Goal: Task Accomplishment & Management: Manage account settings

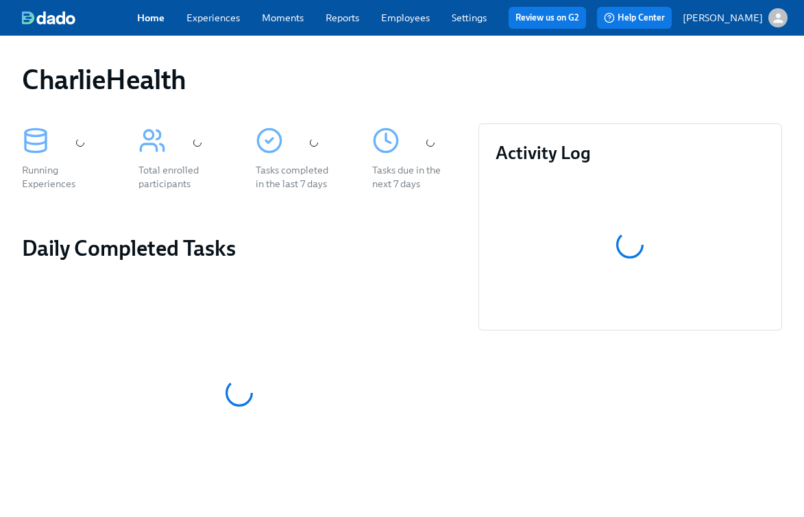
click at [220, 23] on link "Experiences" at bounding box center [212, 18] width 53 height 12
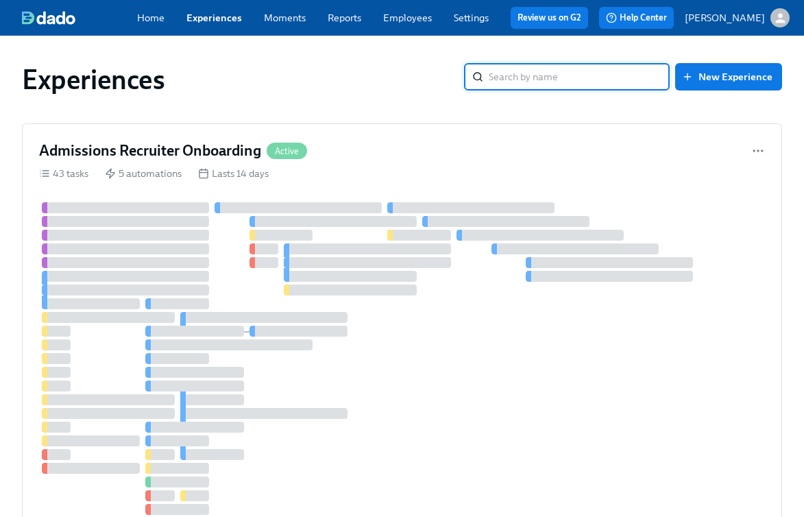
click at [415, 18] on link "Employees" at bounding box center [407, 18] width 49 height 12
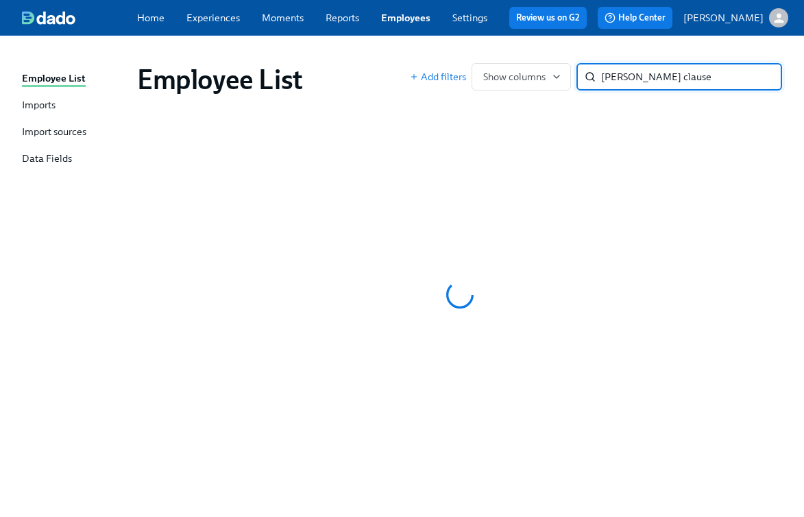
type input "[PERSON_NAME] clause"
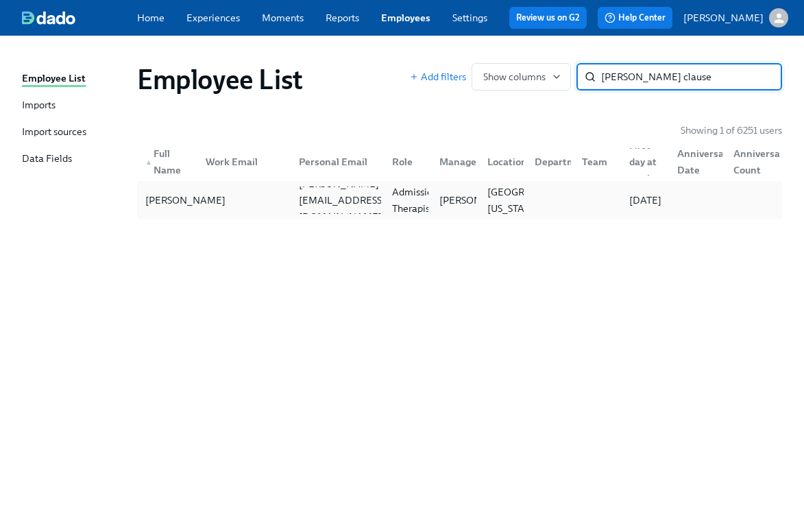
click at [178, 208] on div "[PERSON_NAME]" at bounding box center [185, 200] width 91 height 16
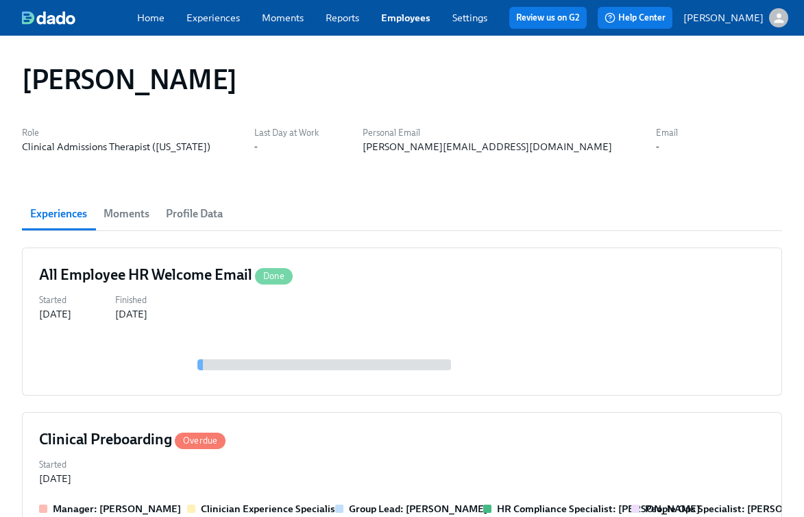
click at [208, 14] on link "Experiences" at bounding box center [212, 18] width 53 height 12
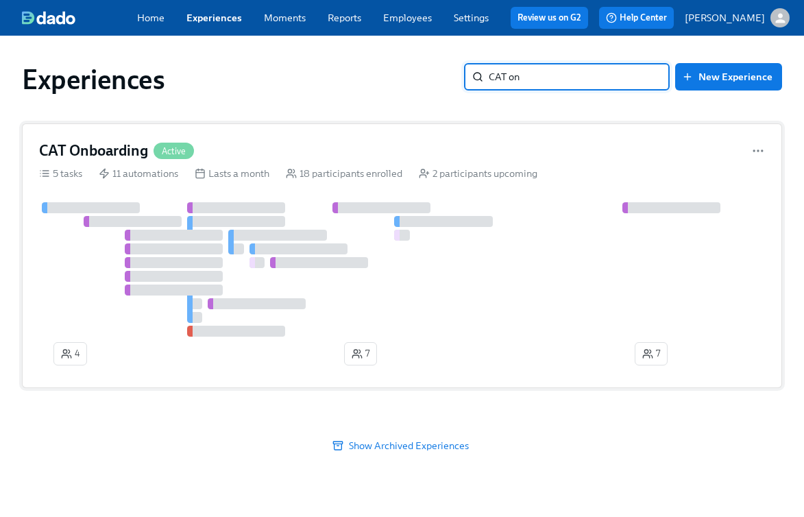
type input "CAT on"
click at [300, 158] on div "CAT Onboarding Active" at bounding box center [402, 150] width 726 height 21
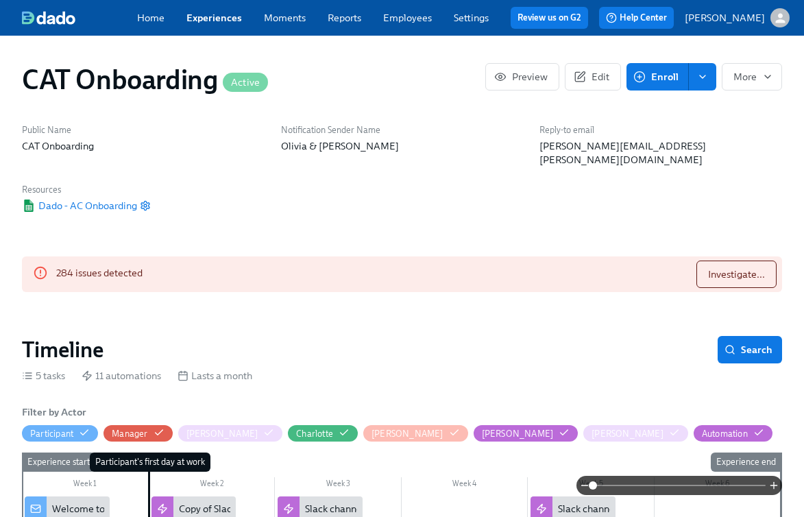
scroll to position [0, 4325]
click at [659, 75] on span "Enroll" at bounding box center [657, 77] width 42 height 14
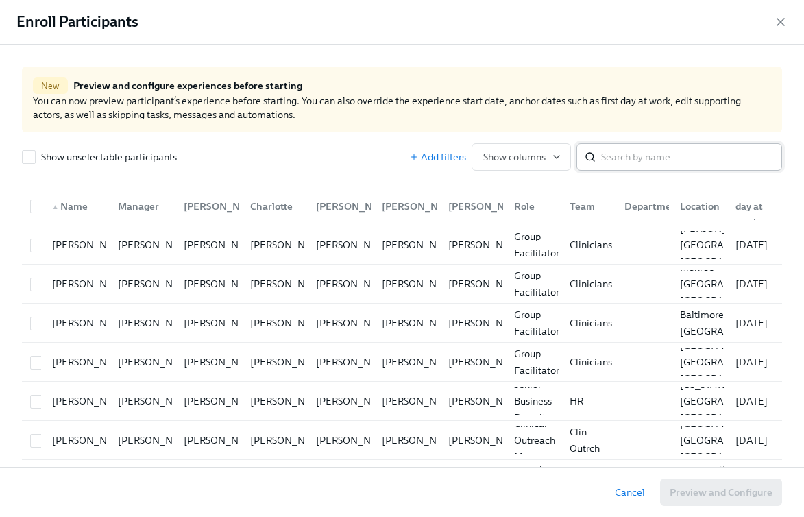
click at [652, 161] on input "search" at bounding box center [691, 156] width 181 height 27
type input "[PERSON_NAME]"
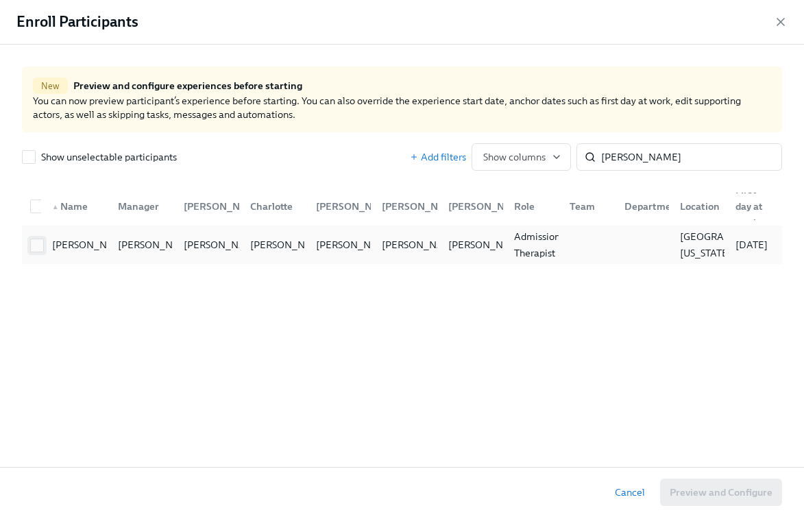
click at [36, 245] on input "checkbox" at bounding box center [37, 245] width 12 height 12
checkbox input "true"
click at [689, 494] on span "Preview and Configure (1)" at bounding box center [714, 492] width 116 height 14
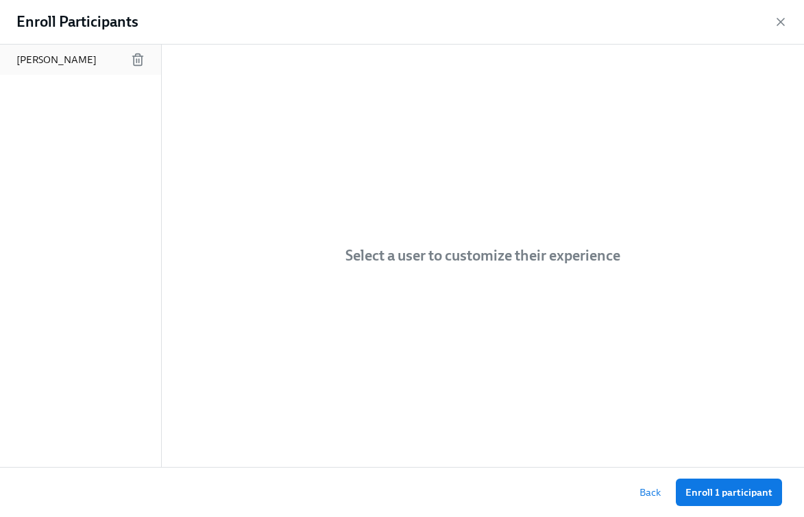
click at [90, 65] on p "[PERSON_NAME]" at bounding box center [56, 60] width 80 height 14
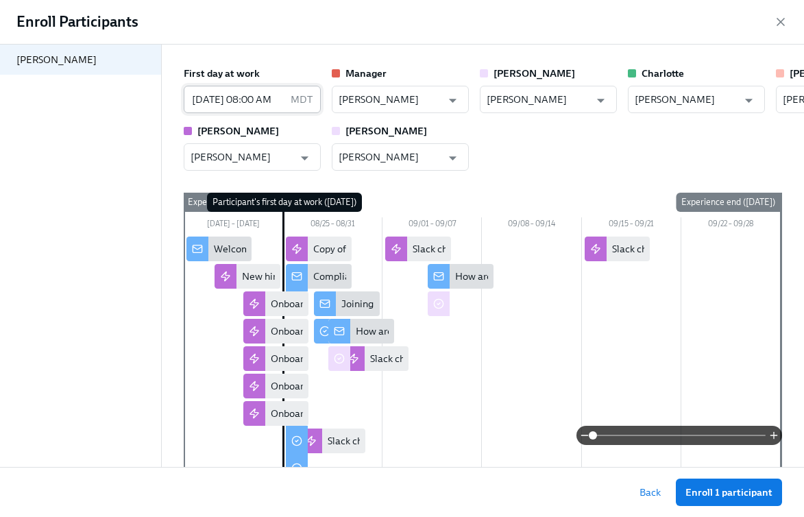
click at [225, 98] on input "[DATE] 08:00 AM" at bounding box center [234, 99] width 101 height 27
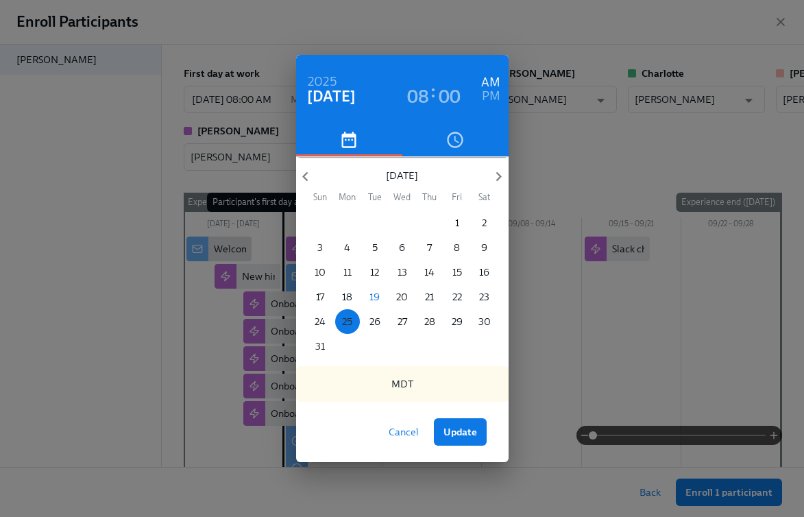
click at [343, 321] on p "25" at bounding box center [347, 321] width 10 height 14
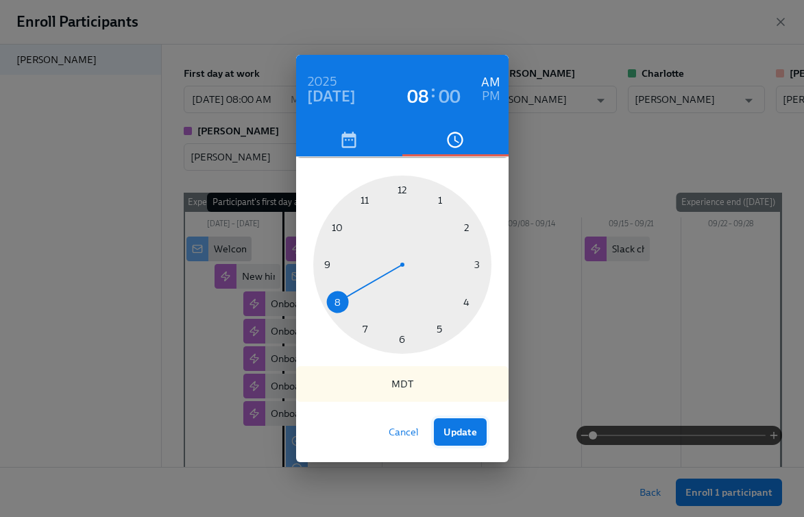
click at [465, 436] on span "Update" at bounding box center [460, 432] width 34 height 14
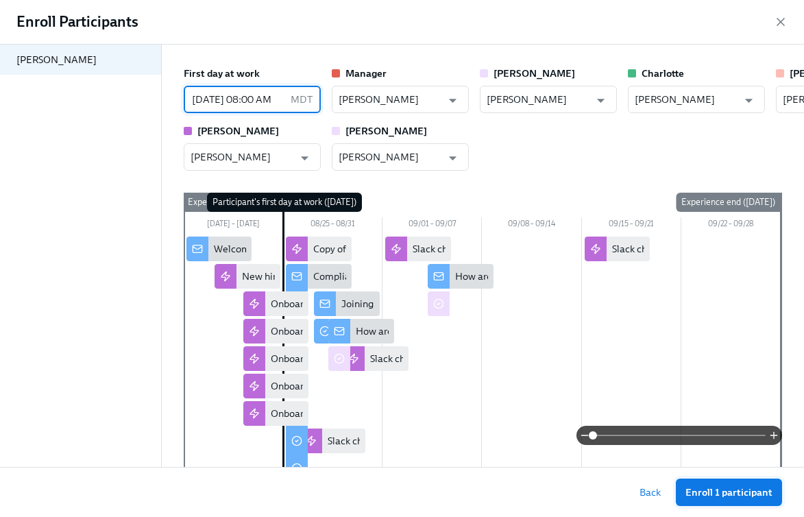
click at [716, 489] on span "Enroll 1 participant" at bounding box center [728, 492] width 87 height 14
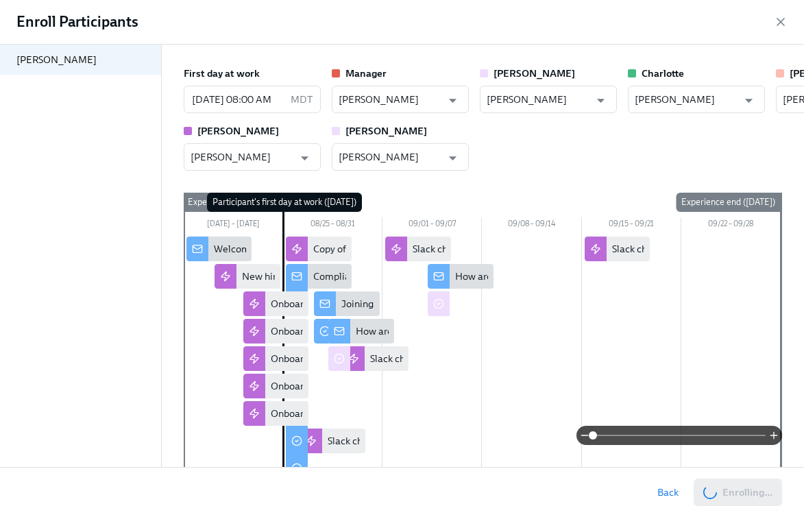
scroll to position [0, 7890]
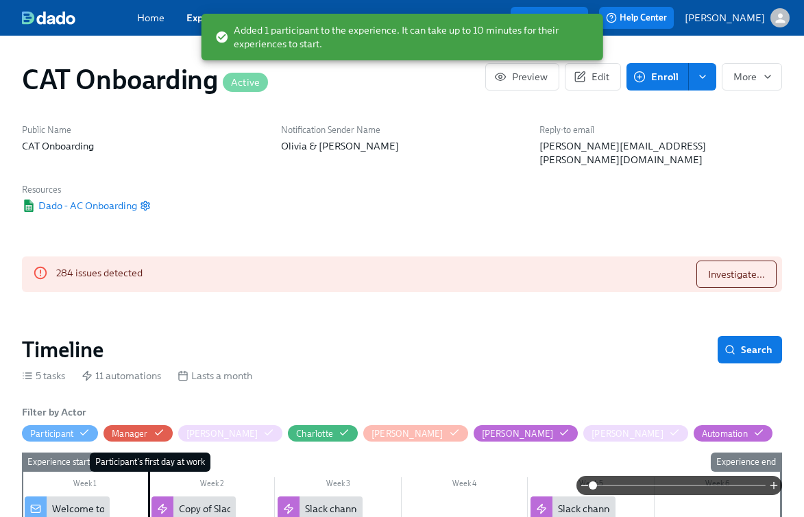
click at [191, 12] on link "Experiences" at bounding box center [213, 18] width 55 height 12
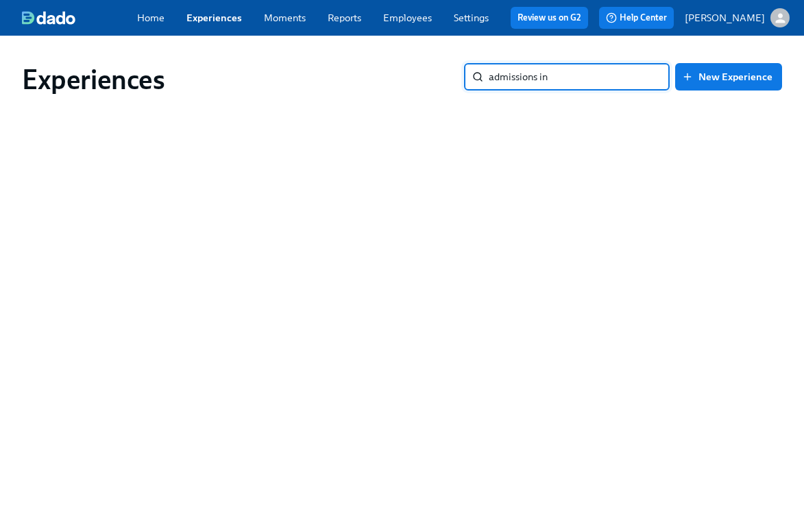
click at [533, 82] on input "admissions in" at bounding box center [579, 76] width 181 height 27
click at [552, 82] on input "admissions in" at bounding box center [579, 76] width 181 height 27
drag, startPoint x: 576, startPoint y: 79, endPoint x: 431, endPoint y: 66, distance: 145.8
click at [430, 67] on div "Experiences admissions intake ​ New Experience" at bounding box center [402, 79] width 760 height 33
type input "intake"
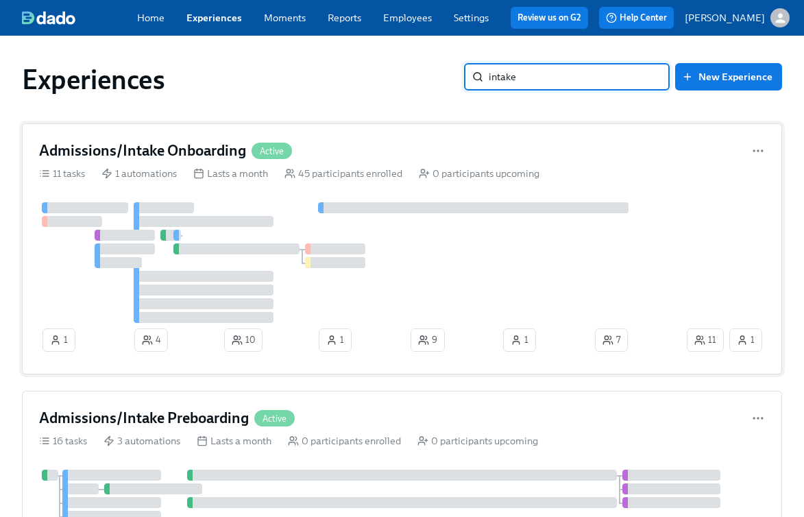
click at [390, 157] on div "Admissions/Intake Onboarding Active" at bounding box center [402, 150] width 726 height 21
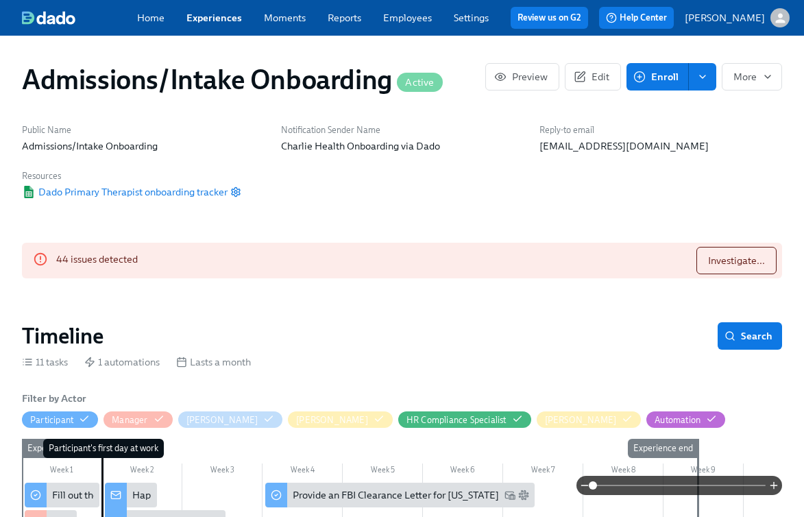
scroll to position [0, 7356]
click at [674, 68] on button "Enroll" at bounding box center [657, 76] width 62 height 27
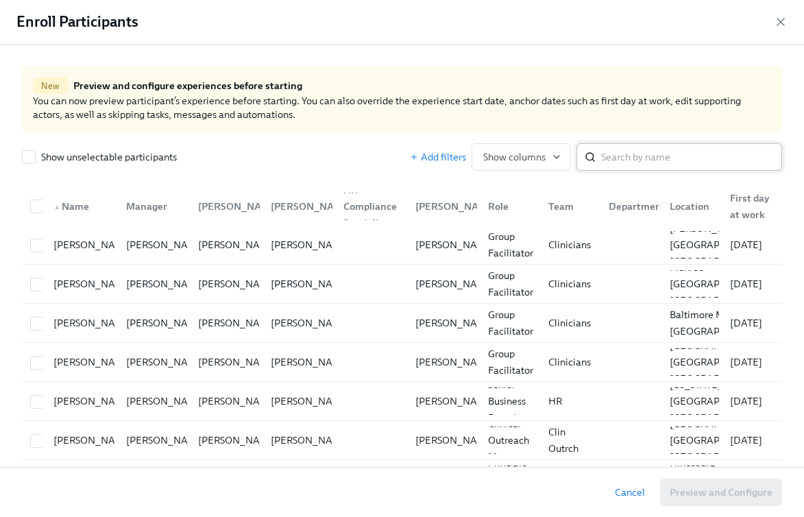
click at [593, 148] on div "​" at bounding box center [679, 156] width 206 height 27
type input "[PERSON_NAME]"
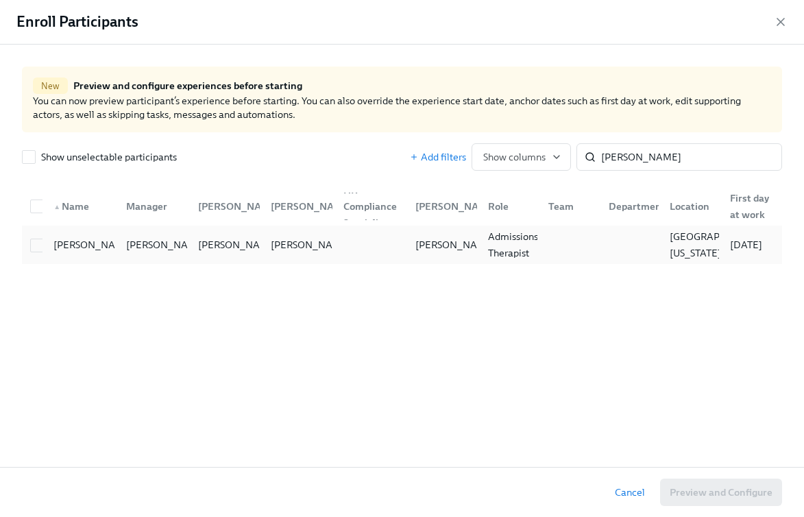
click at [24, 243] on div "[PERSON_NAME] [PERSON_NAME] [PERSON_NAME] [PERSON_NAME] [PERSON_NAME] Clinical …" at bounding box center [402, 244] width 760 height 38
checkbox input "true"
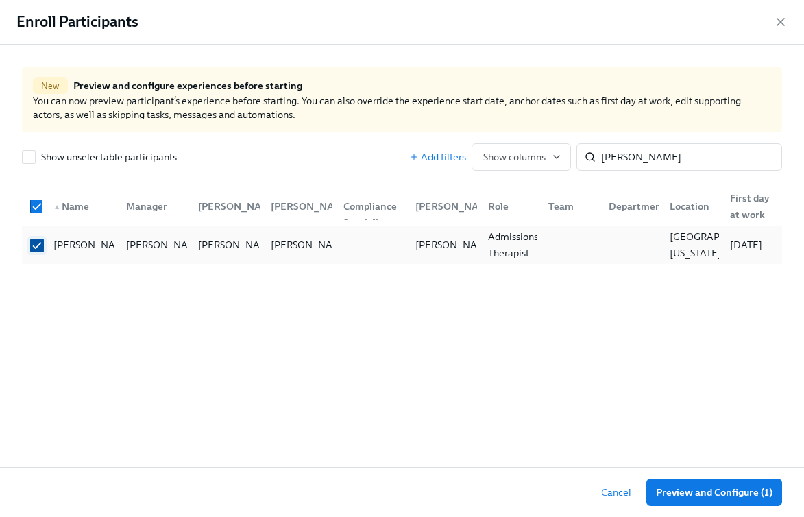
click at [32, 245] on input "checkbox" at bounding box center [37, 245] width 12 height 12
checkbox input "false"
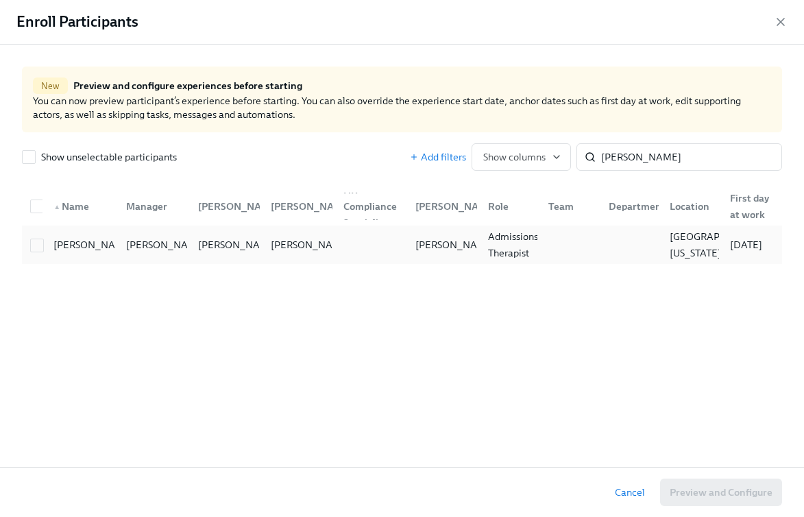
click at [28, 248] on div at bounding box center [37, 244] width 25 height 15
checkbox input "true"
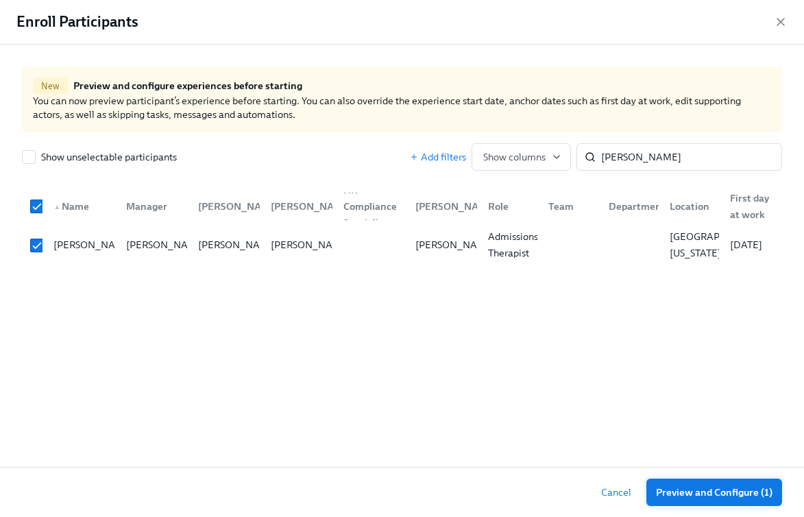
click at [683, 495] on span "Preview and Configure (1)" at bounding box center [714, 492] width 116 height 14
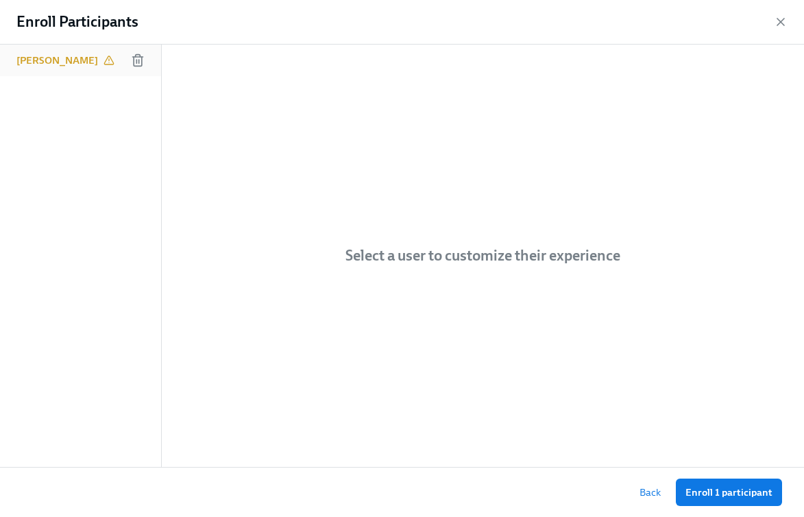
click at [106, 59] on icon at bounding box center [108, 60] width 11 height 11
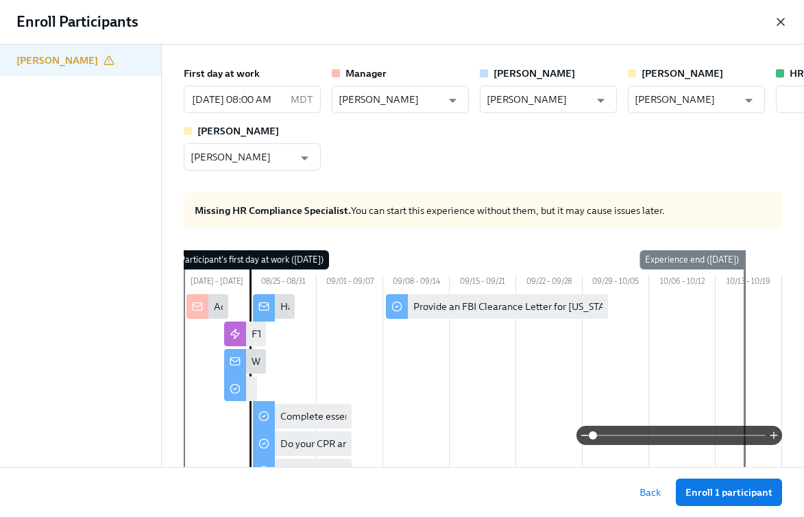
click at [780, 22] on icon "button" at bounding box center [780, 21] width 7 height 7
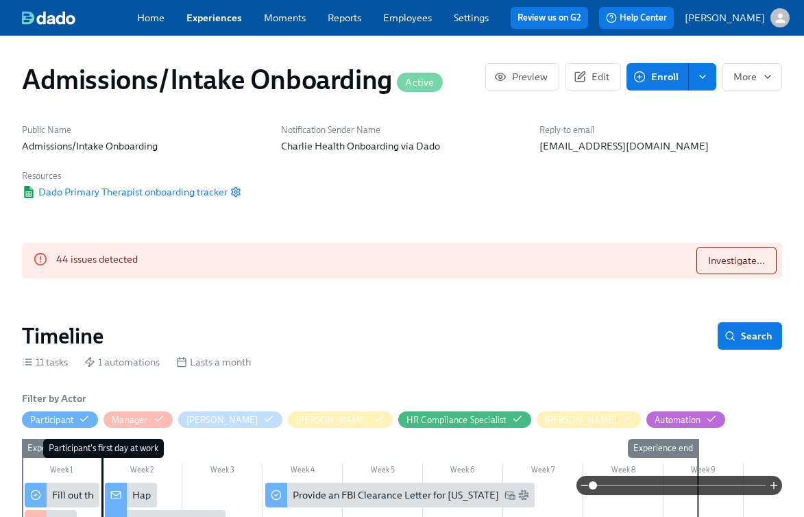
click at [411, 24] on span "Employees" at bounding box center [407, 18] width 49 height 14
click at [411, 23] on link "Employees" at bounding box center [407, 18] width 49 height 12
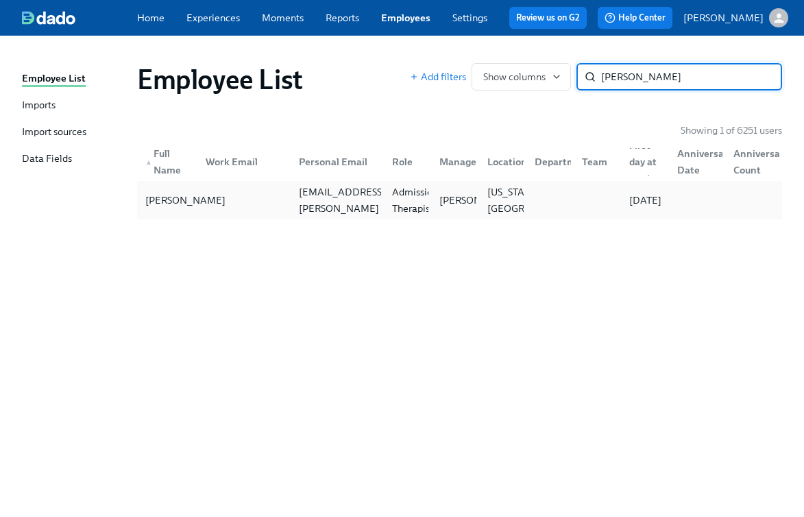
type input "[PERSON_NAME]"
click at [153, 199] on div "[PERSON_NAME]" at bounding box center [185, 200] width 91 height 16
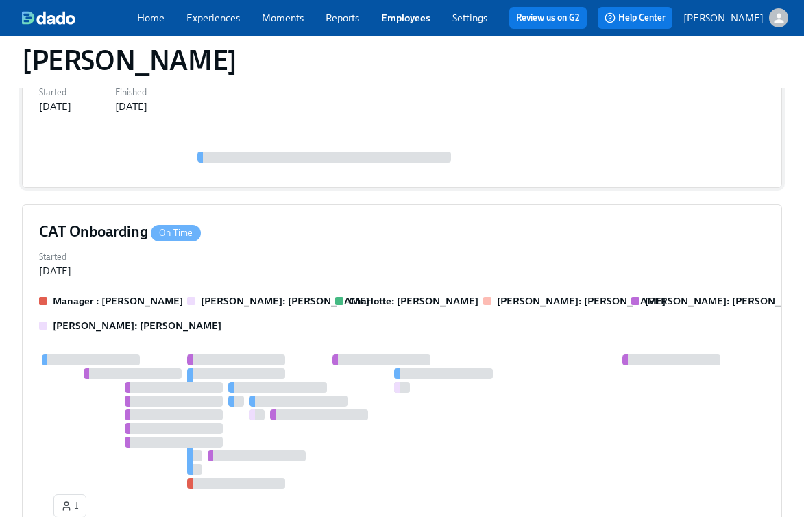
scroll to position [208, 0]
click at [241, 267] on div "Started [DATE]" at bounding box center [402, 262] width 726 height 30
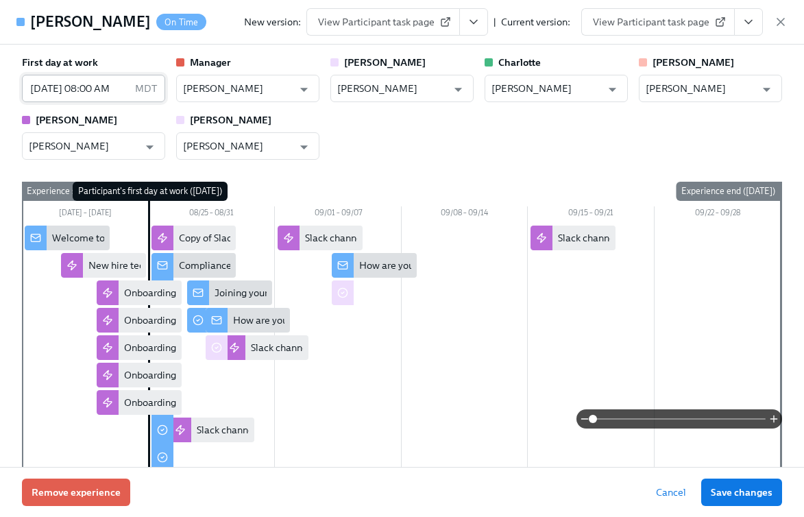
click at [82, 83] on input "[DATE] 08:00 AM" at bounding box center [76, 88] width 108 height 27
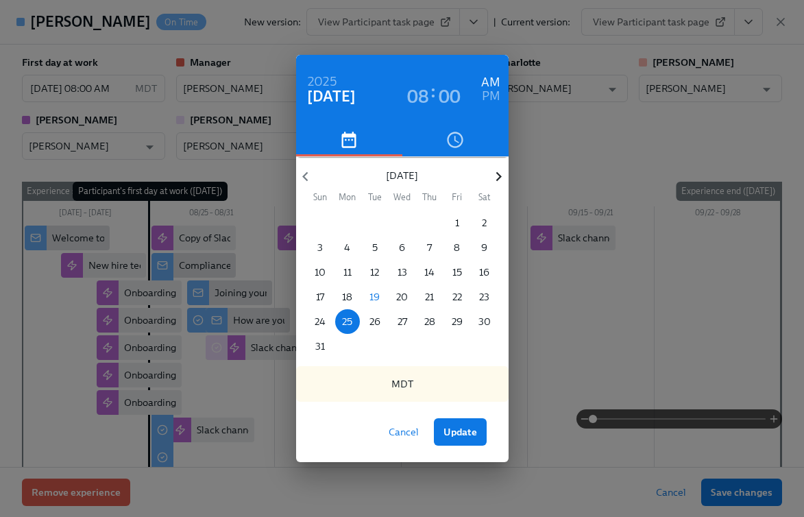
click at [499, 170] on icon "button" at bounding box center [498, 176] width 18 height 18
click at [350, 246] on span "8" at bounding box center [347, 247] width 25 height 14
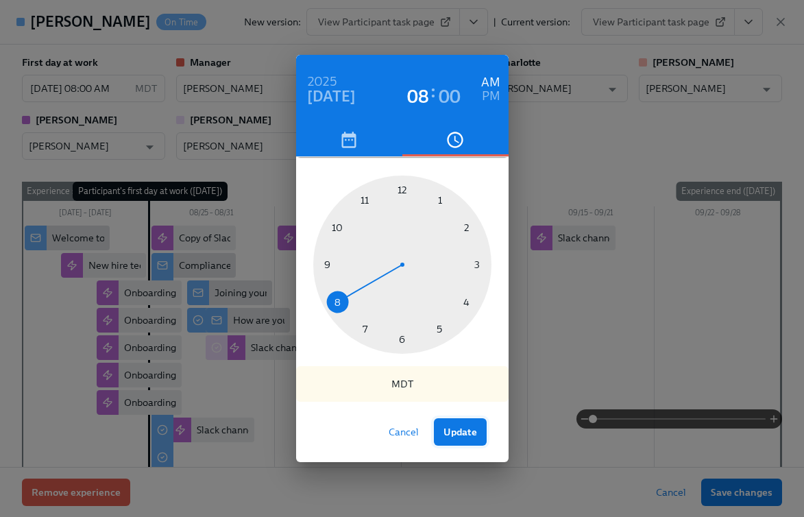
click at [454, 433] on span "Update" at bounding box center [460, 432] width 34 height 14
type input "[DATE] 08:00 AM"
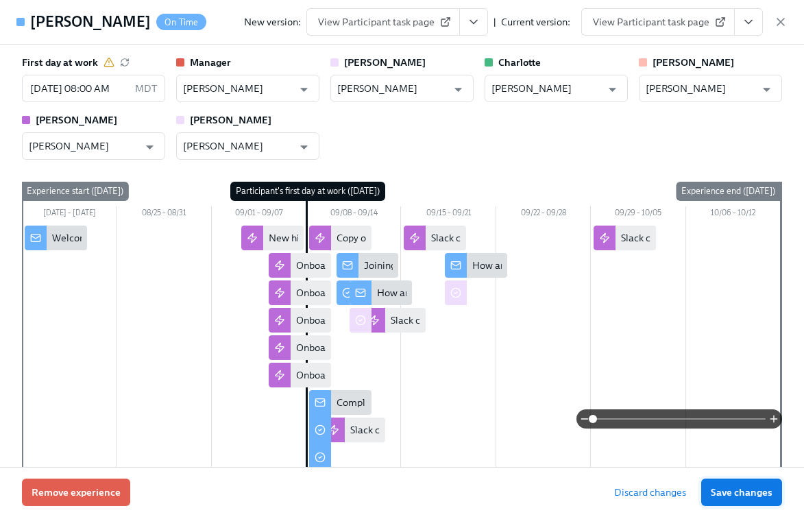
click at [741, 493] on span "Save changes" at bounding box center [742, 492] width 62 height 14
click at [728, 500] on button "Save changes" at bounding box center [741, 491] width 81 height 27
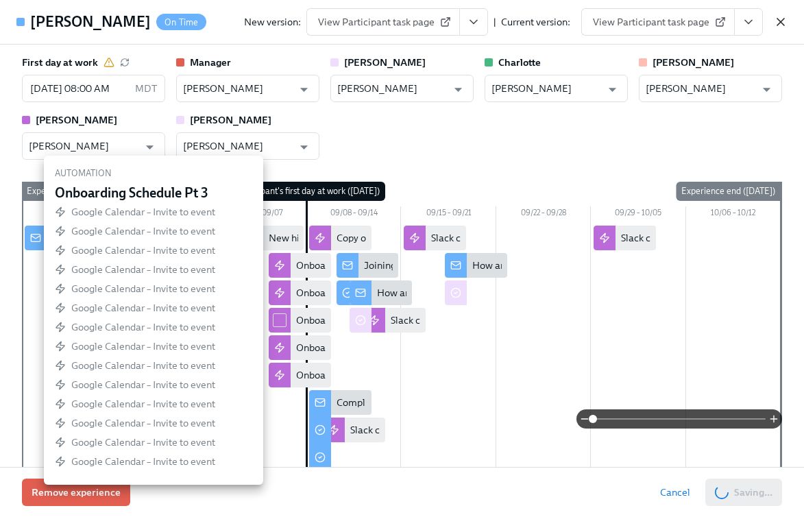
click at [780, 23] on icon "button" at bounding box center [781, 22] width 14 height 14
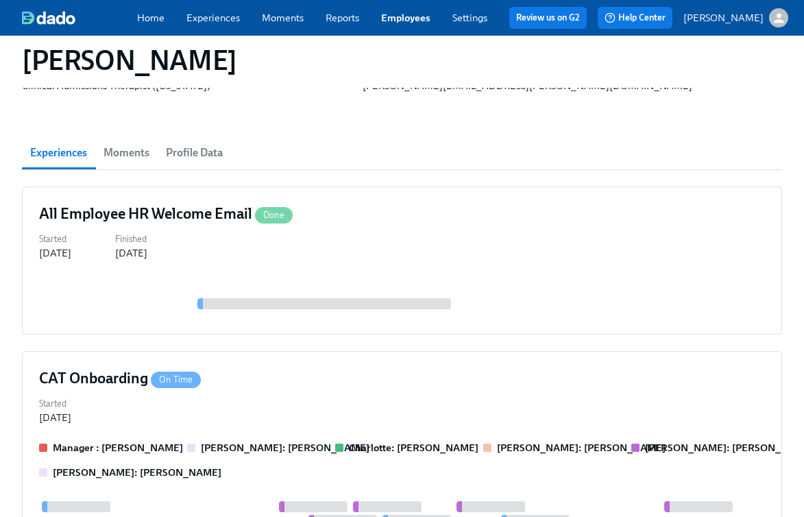
scroll to position [0, 0]
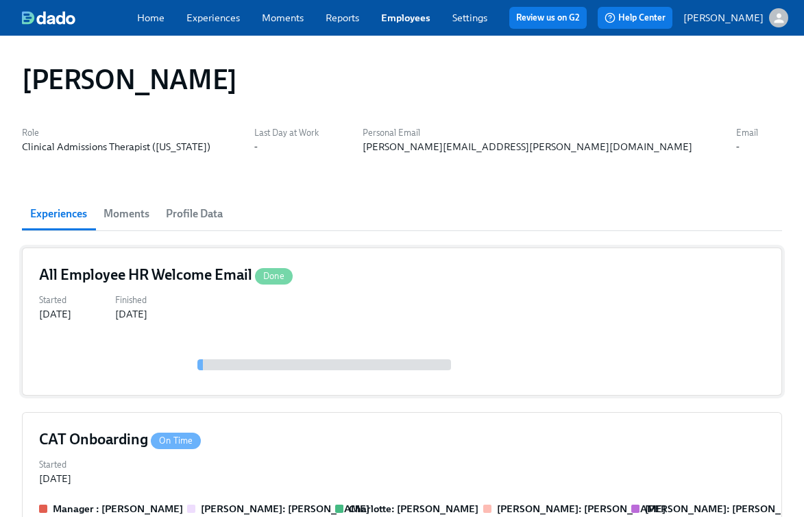
click at [417, 301] on div "Started [DATE] Finished [DATE]" at bounding box center [402, 306] width 726 height 30
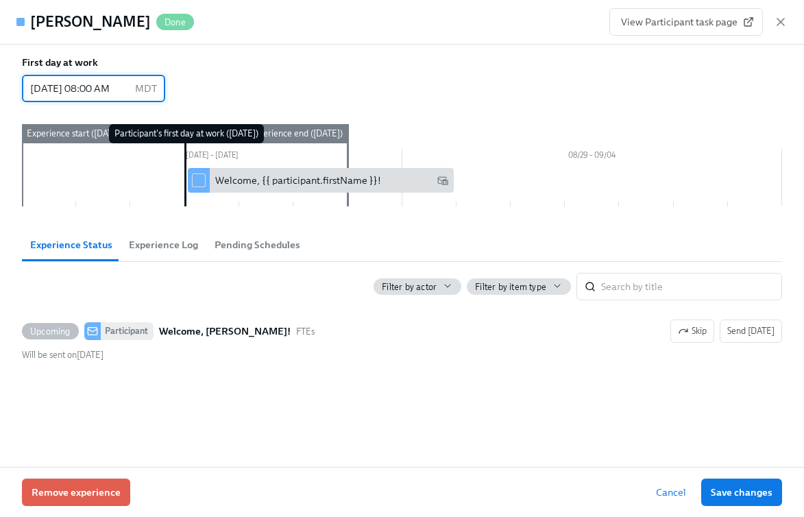
click at [92, 86] on input "[DATE] 08:00 AM" at bounding box center [76, 88] width 108 height 27
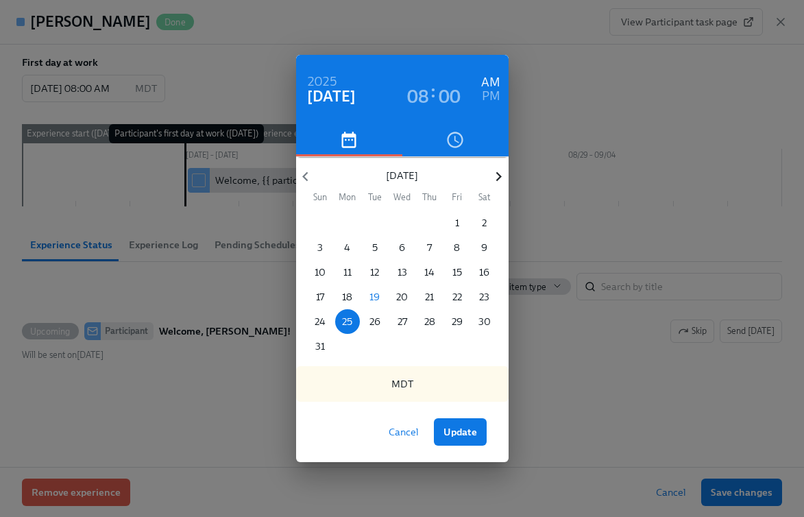
click at [494, 182] on icon "button" at bounding box center [498, 176] width 18 height 18
click at [345, 245] on p "8" at bounding box center [347, 247] width 6 height 14
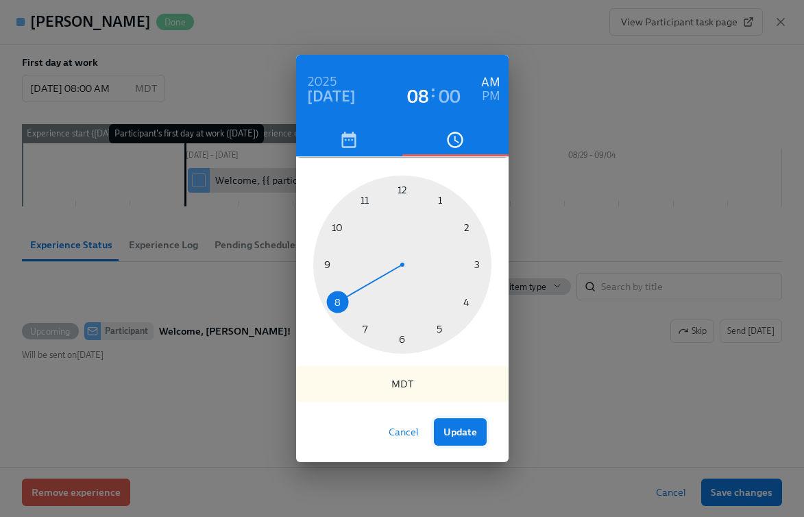
click at [464, 436] on span "Update" at bounding box center [460, 432] width 34 height 14
type input "[DATE] 08:00 AM"
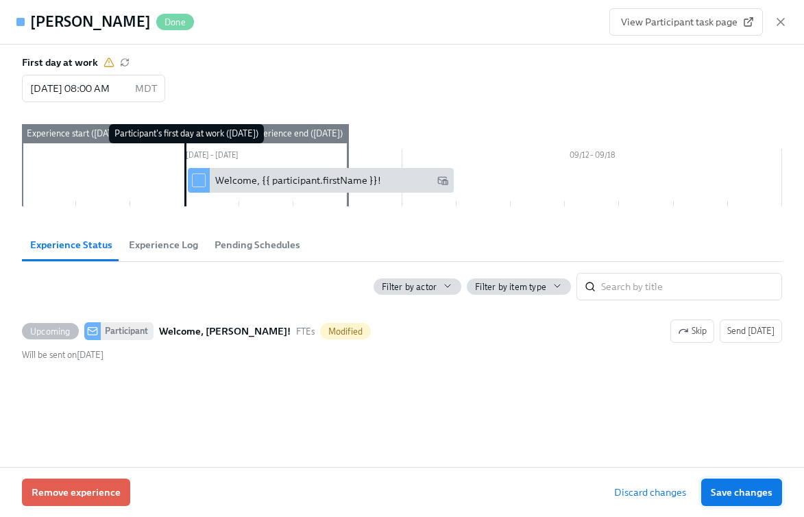
click at [752, 495] on span "Save changes" at bounding box center [742, 492] width 62 height 14
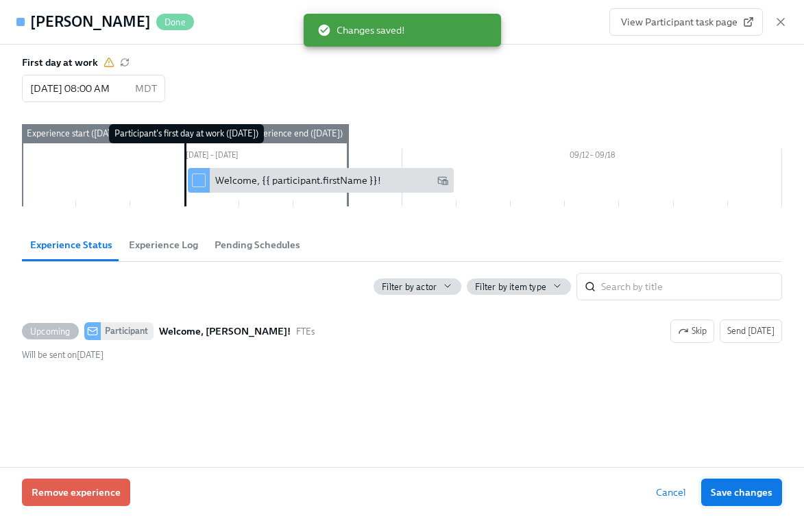
click at [749, 491] on span "Save changes" at bounding box center [742, 492] width 62 height 14
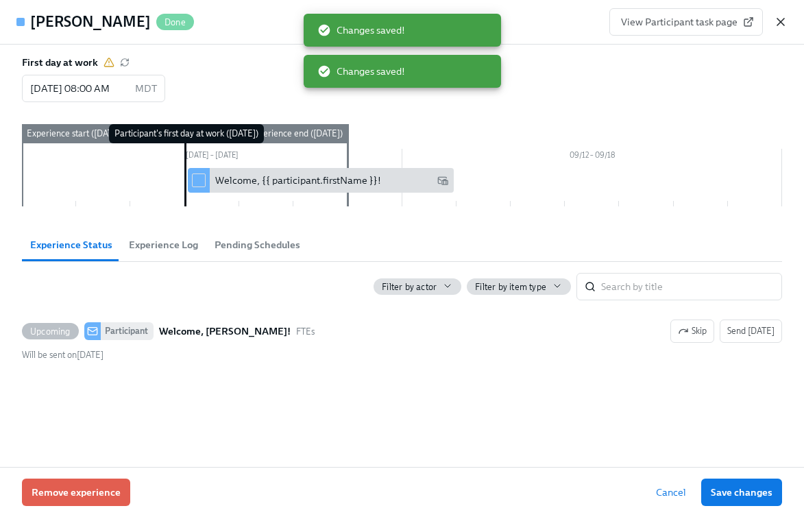
click at [782, 25] on icon "button" at bounding box center [781, 22] width 14 height 14
